Goal: Task Accomplishment & Management: Manage account settings

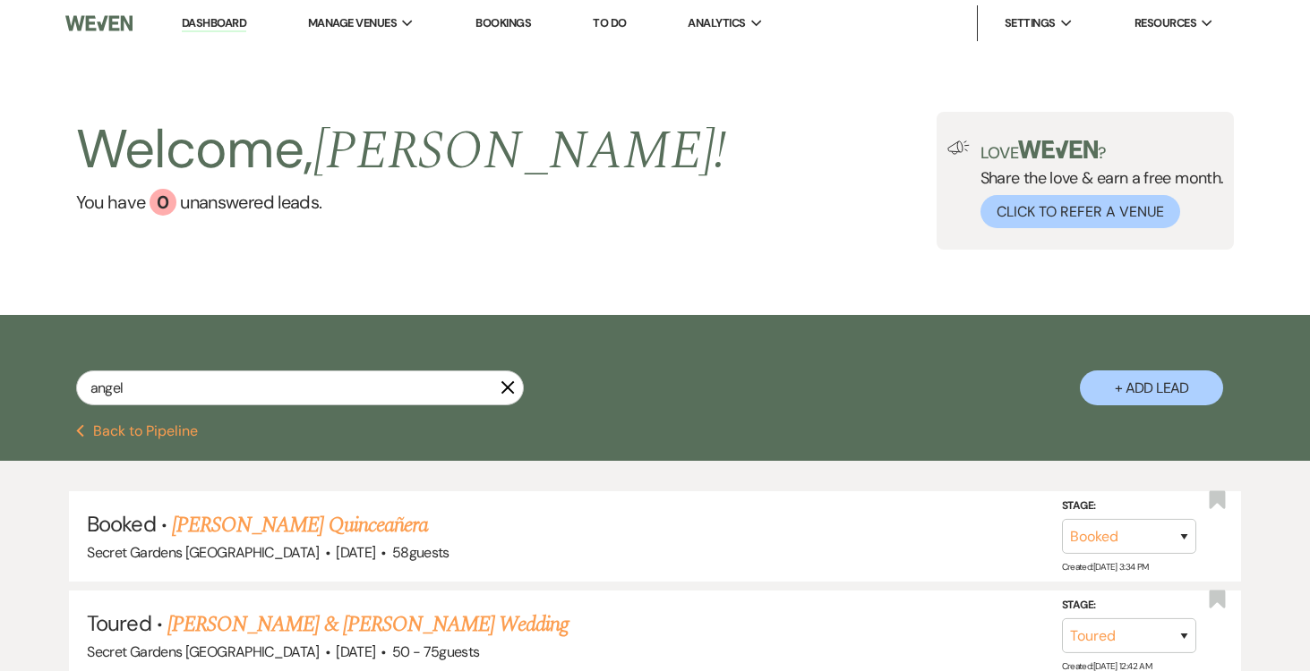
select select "5"
select select "8"
select select "11"
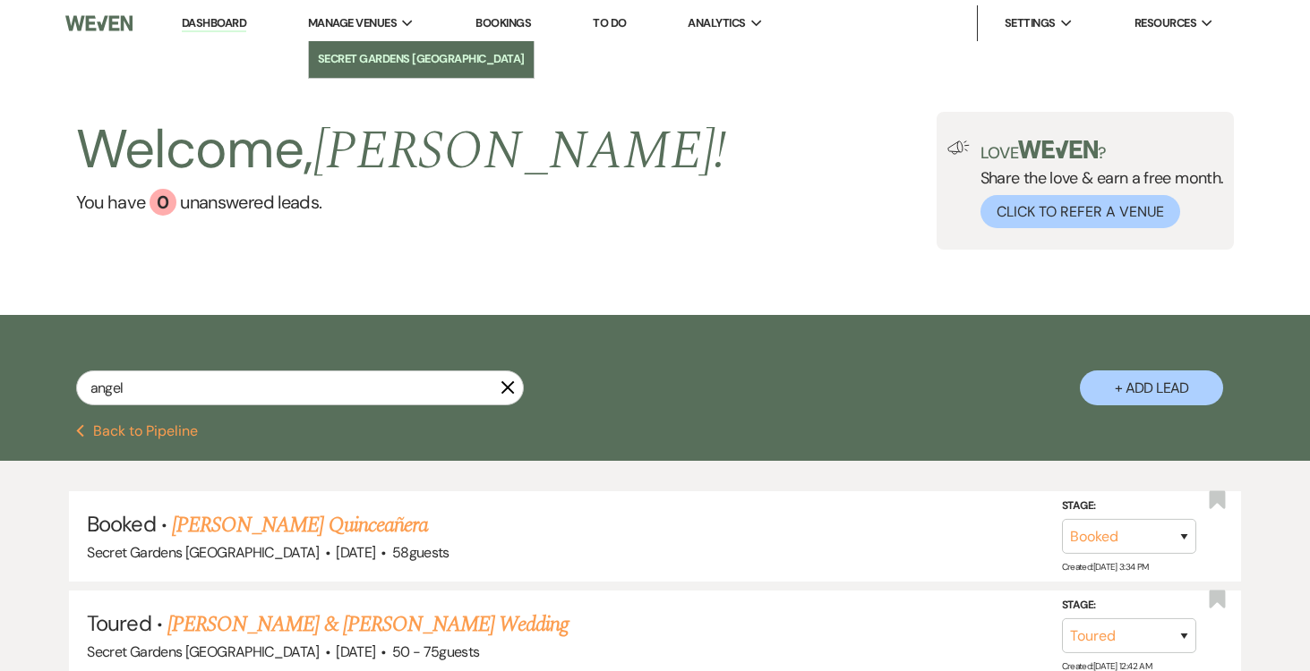
click at [369, 50] on li "Secret Gardens [GEOGRAPHIC_DATA]" at bounding box center [421, 59] width 207 height 18
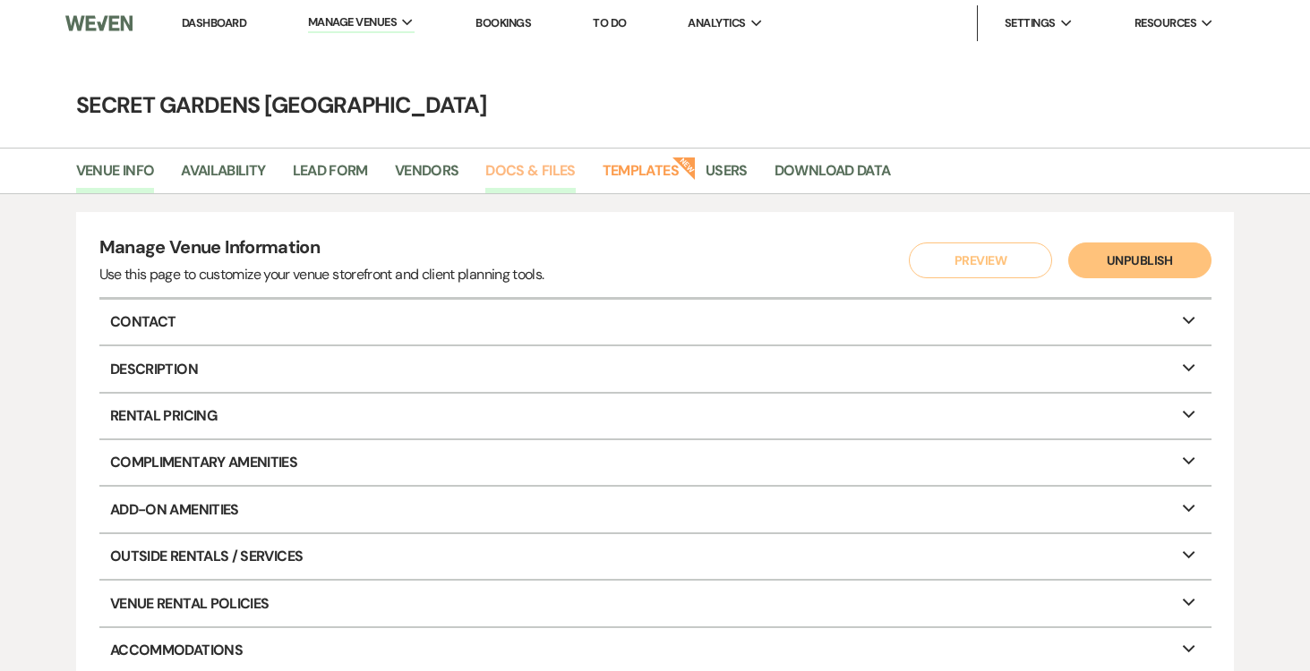
scroll to position [2, 0]
click at [532, 174] on link "Docs & Files" at bounding box center [530, 175] width 90 height 34
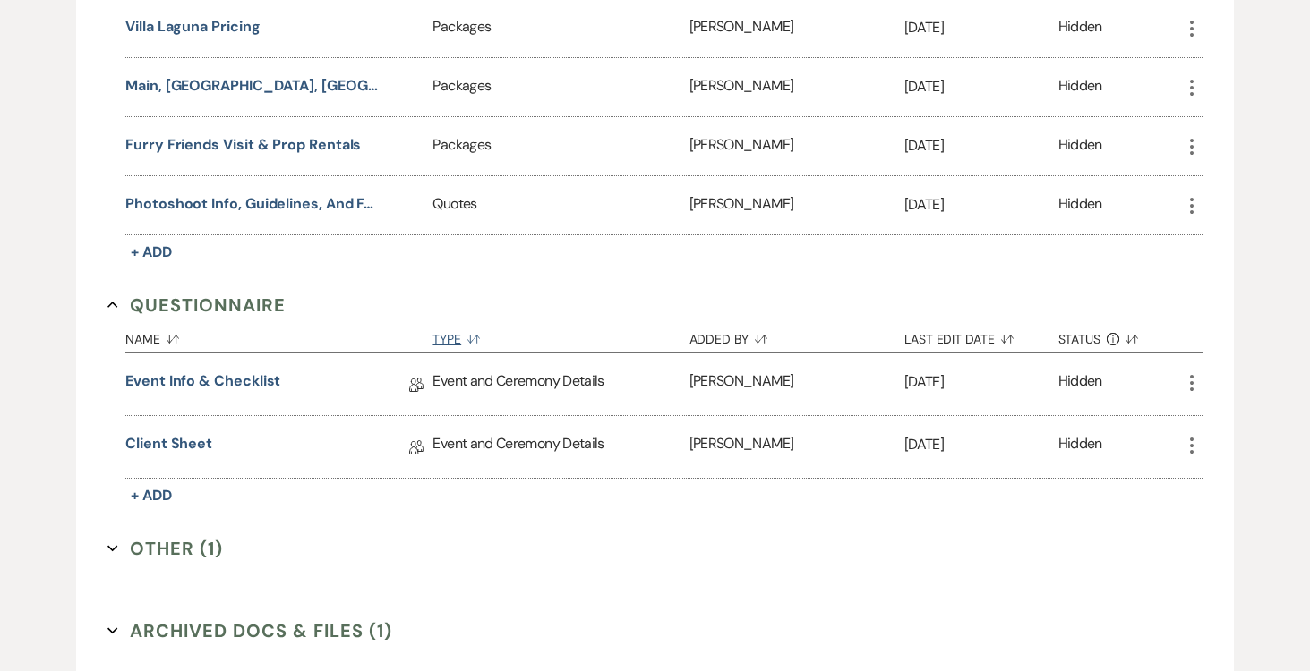
scroll to position [1410, 0]
click at [188, 433] on link "Client Sheet" at bounding box center [168, 445] width 87 height 28
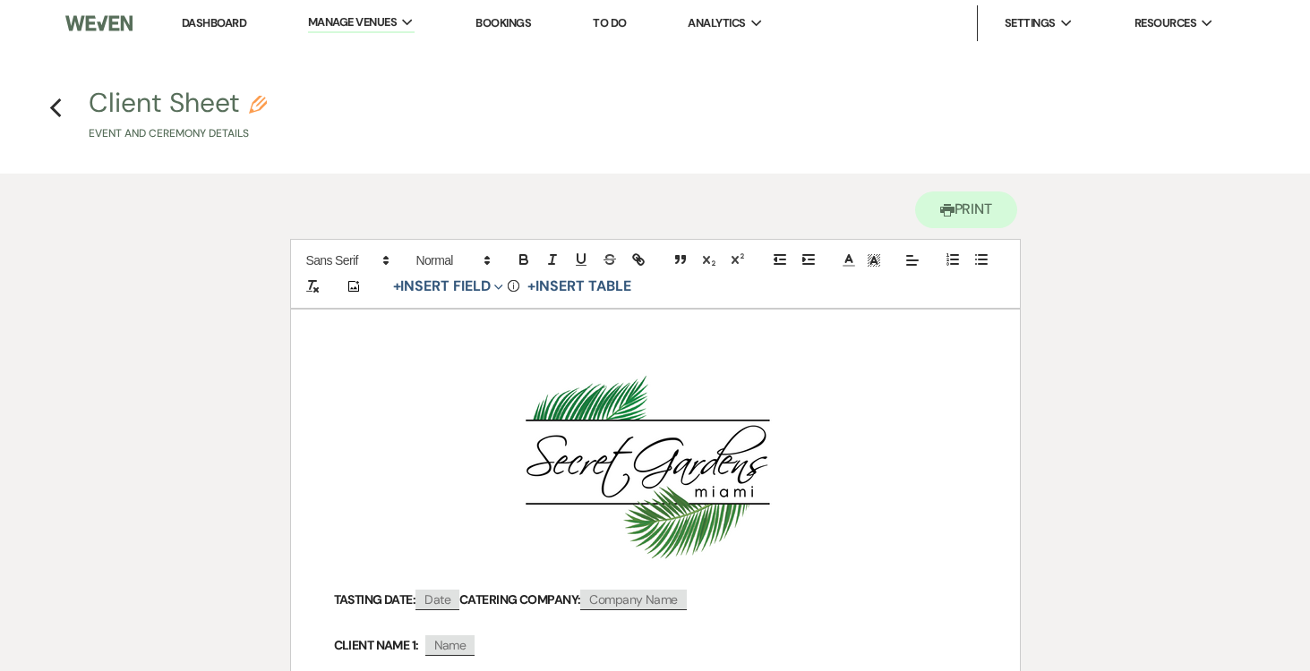
scroll to position [2, 0]
click at [57, 106] on icon "Previous" at bounding box center [55, 106] width 13 height 21
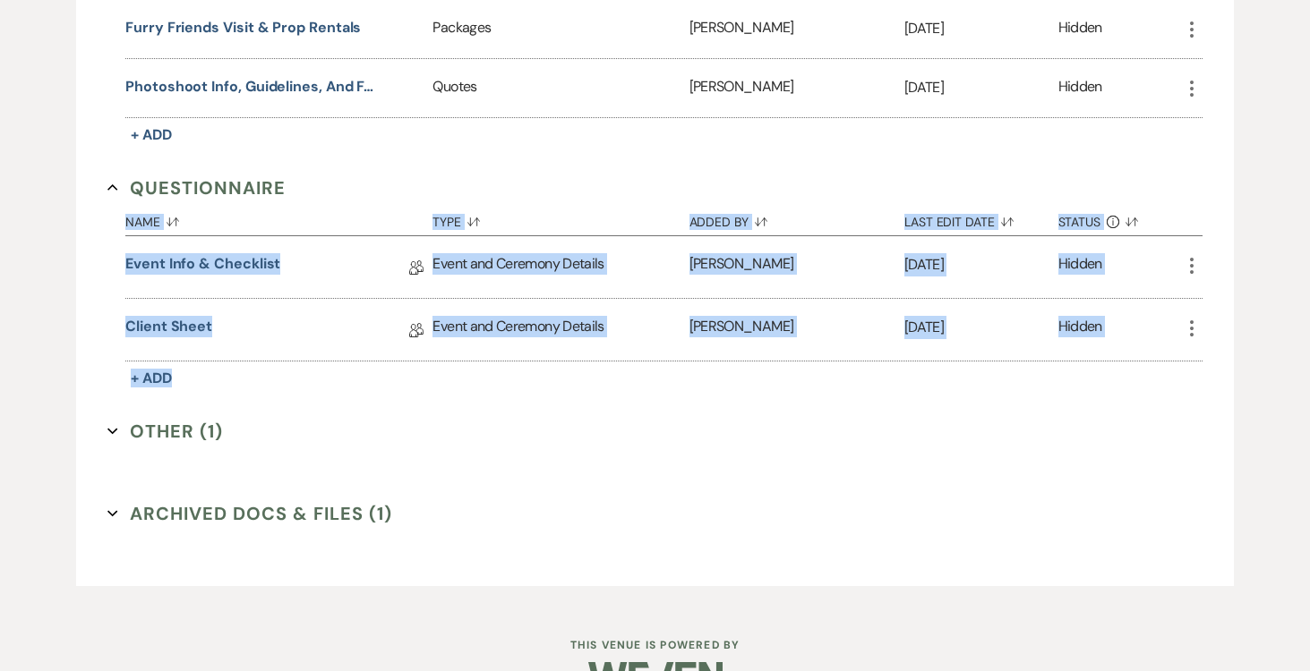
scroll to position [1517, 0]
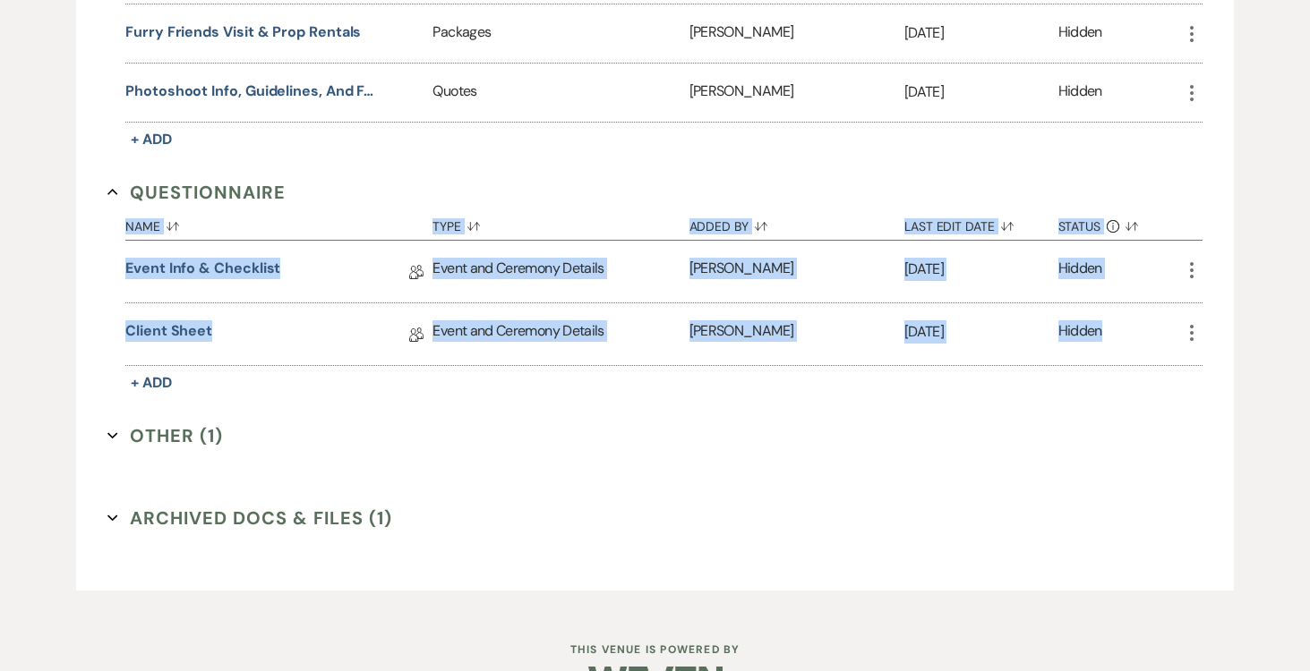
drag, startPoint x: 124, startPoint y: 157, endPoint x: 1256, endPoint y: 355, distance: 1149.6
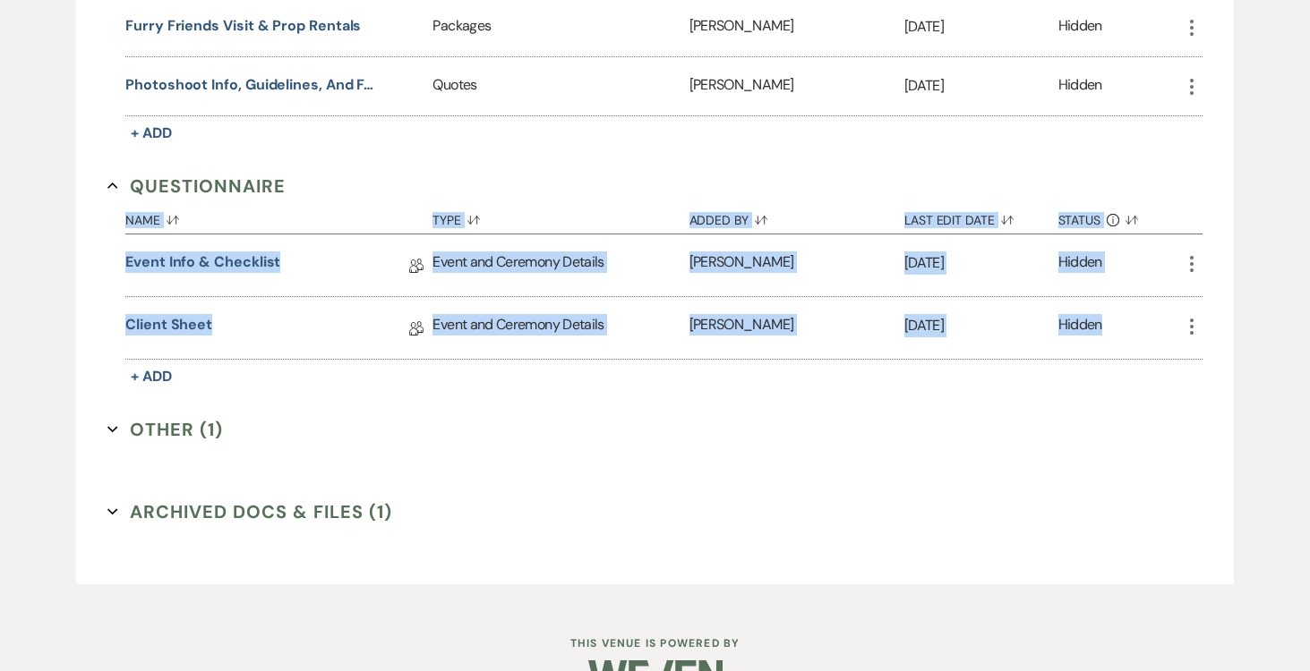
copy section "Collapse Name Sort Default Type Sort Default Added By Sort Default Last Edit Da…"
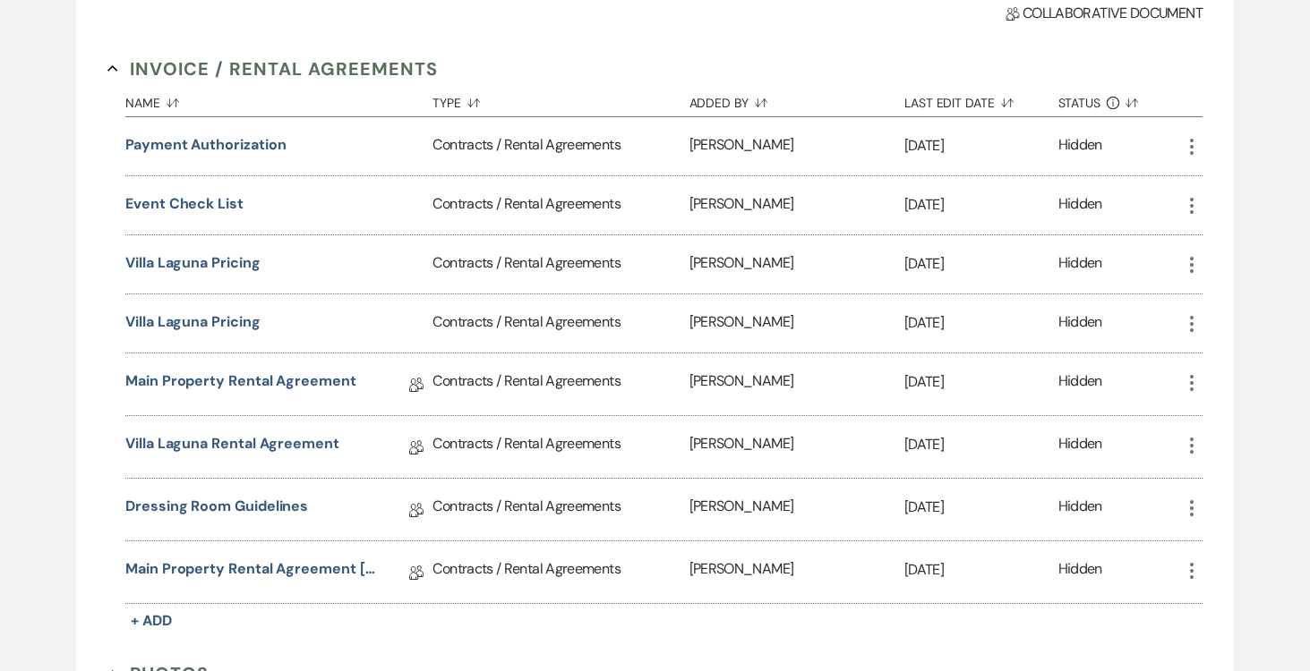
scroll to position [0, 0]
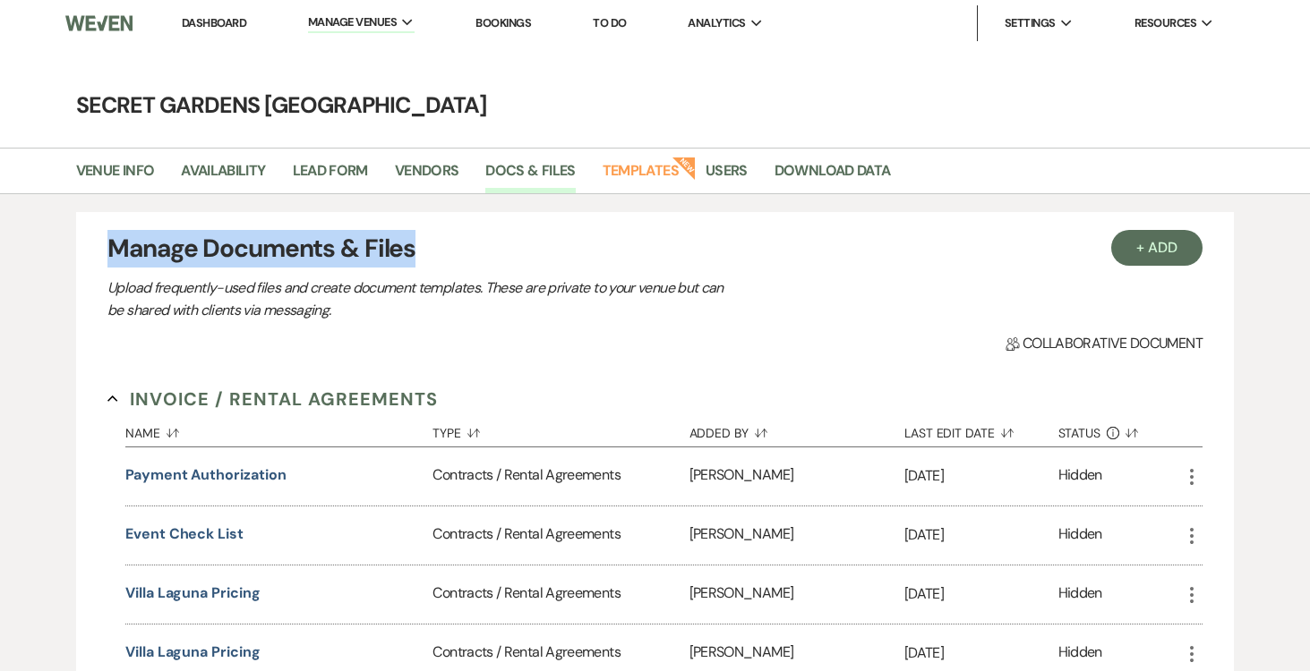
drag, startPoint x: 98, startPoint y: 235, endPoint x: 541, endPoint y: 258, distance: 442.8
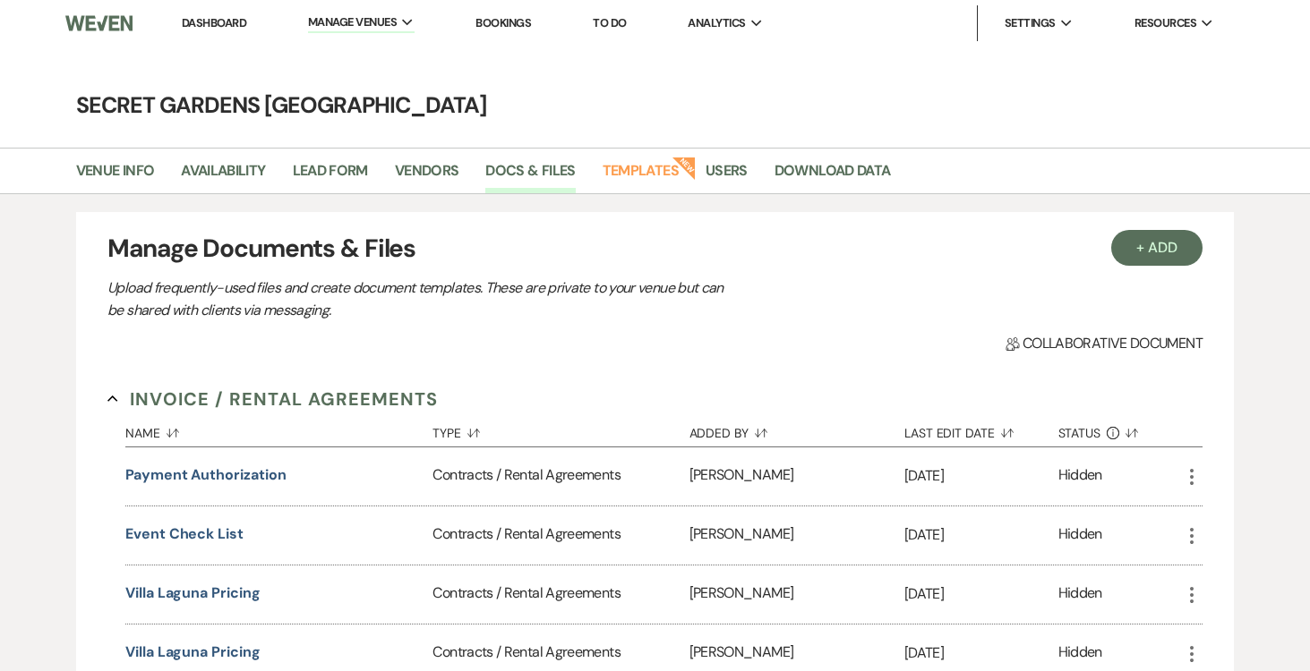
click at [514, 252] on h3 "Manage Documents & Files" at bounding box center [654, 249] width 1095 height 38
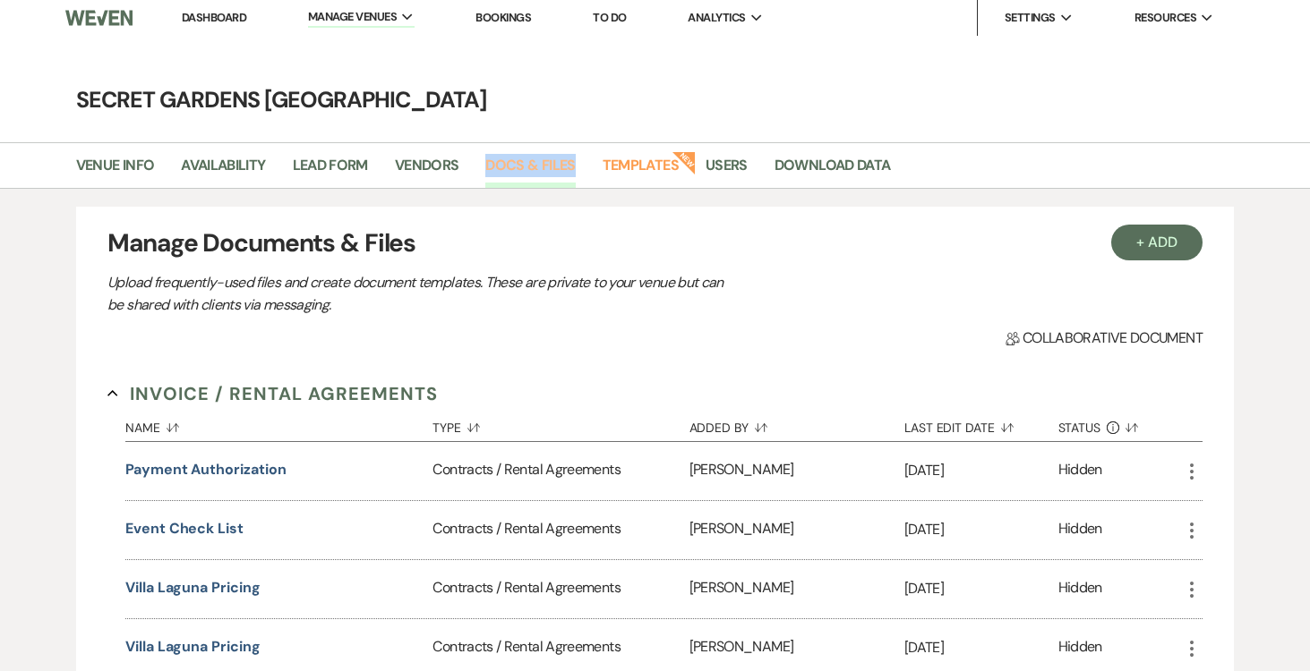
drag, startPoint x: 479, startPoint y: 151, endPoint x: 575, endPoint y: 177, distance: 99.2
click at [583, 178] on div "Venue Info Availability Lead Form Vendors Docs & Files Templates New Users Down…" at bounding box center [655, 165] width 1310 height 47
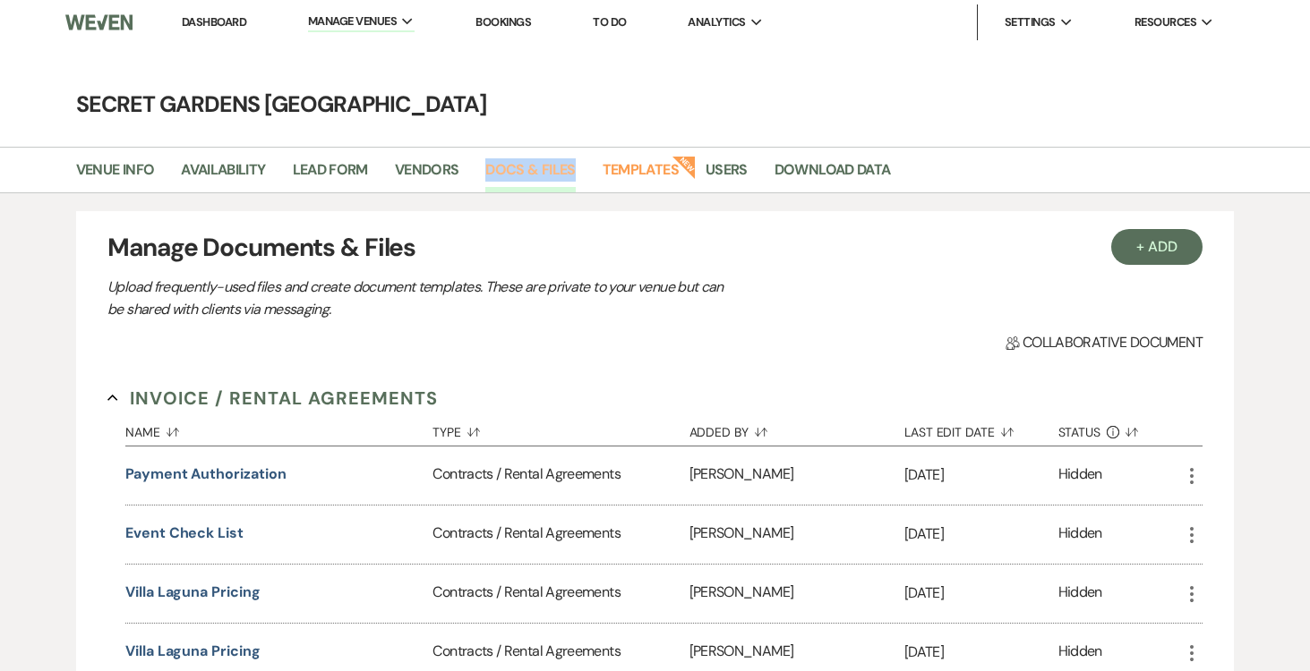
copy link "Docs & Files"
